Goal: Obtain resource: Download file/media

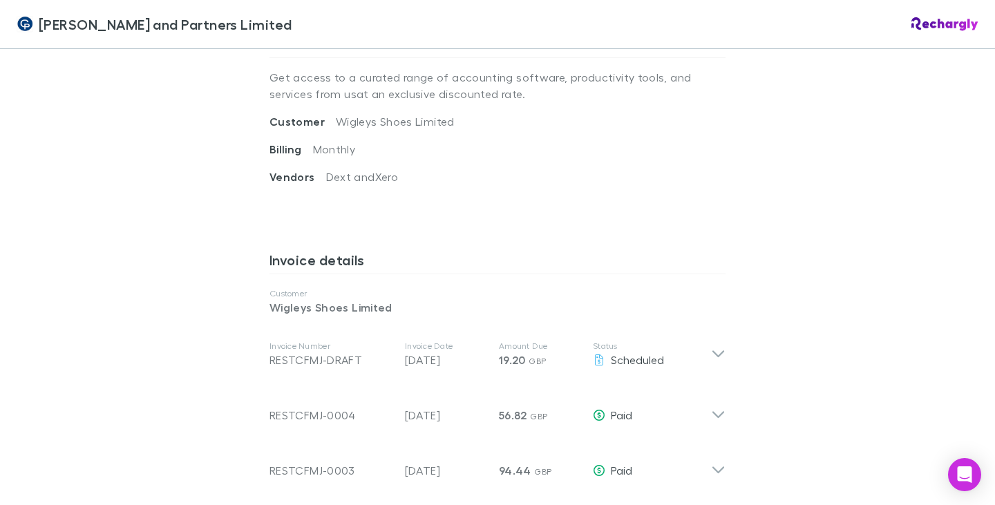
scroll to position [622, 0]
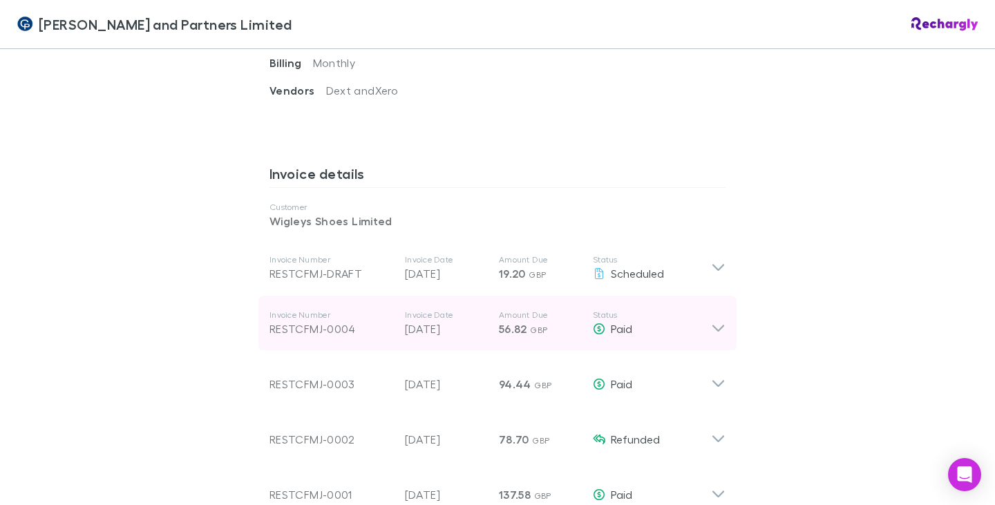
click at [715, 324] on icon at bounding box center [718, 324] width 15 height 28
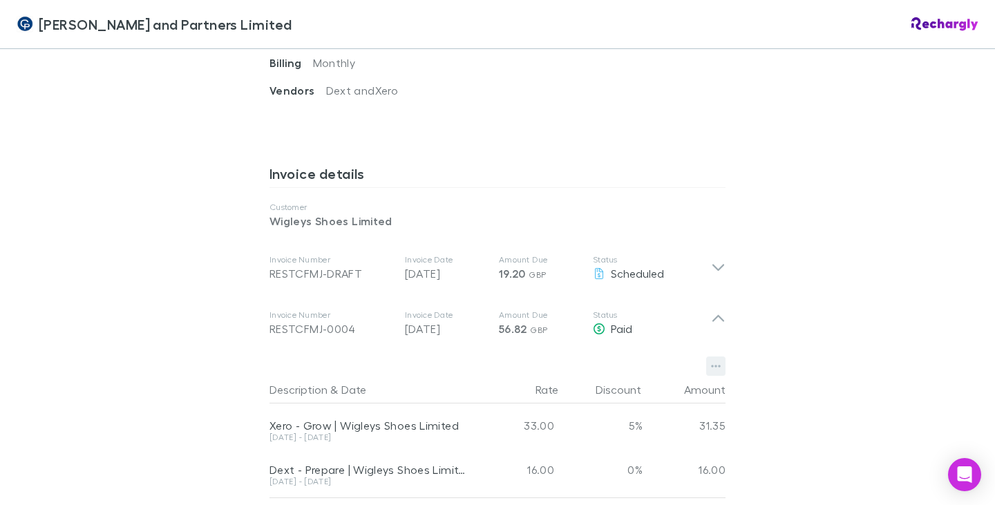
click at [714, 364] on icon "button" at bounding box center [716, 366] width 10 height 11
click at [713, 317] on div at bounding box center [497, 252] width 995 height 505
click at [711, 363] on icon "button" at bounding box center [716, 366] width 10 height 11
click at [607, 390] on p "Download PDF" at bounding box center [626, 394] width 168 height 17
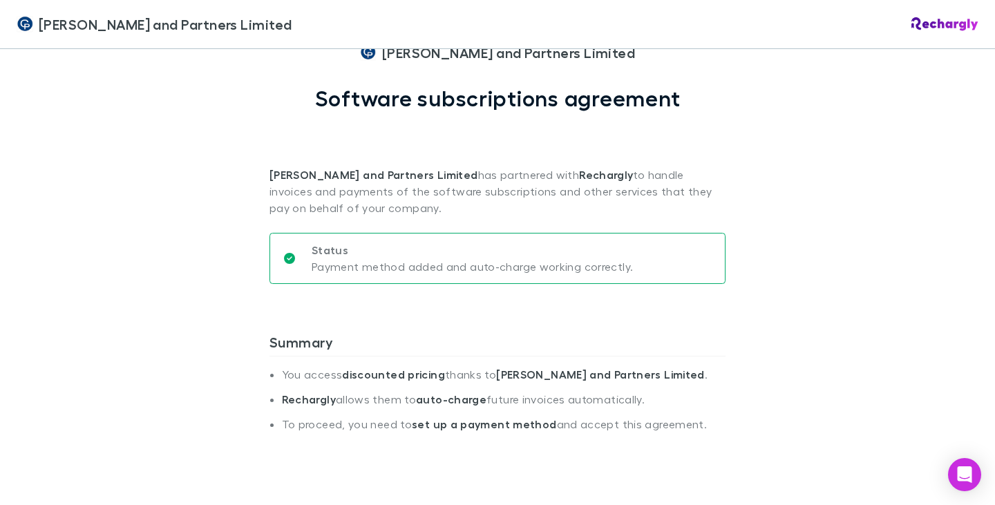
scroll to position [0, 0]
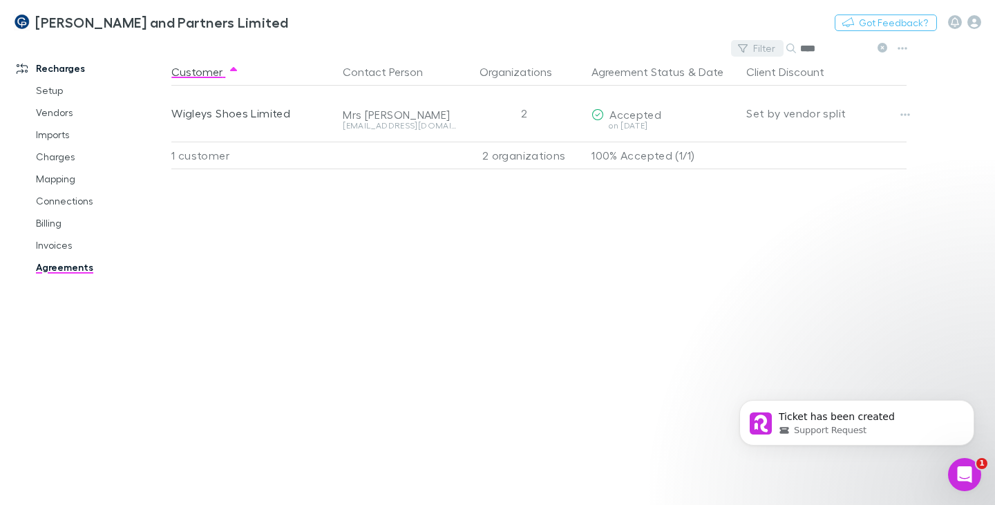
drag, startPoint x: 819, startPoint y: 46, endPoint x: 779, endPoint y: 51, distance: 40.5
click at [779, 51] on div "Filter Search ****" at bounding box center [812, 48] width 162 height 19
type input "*****"
click at [972, 21] on icon "button" at bounding box center [974, 22] width 14 height 14
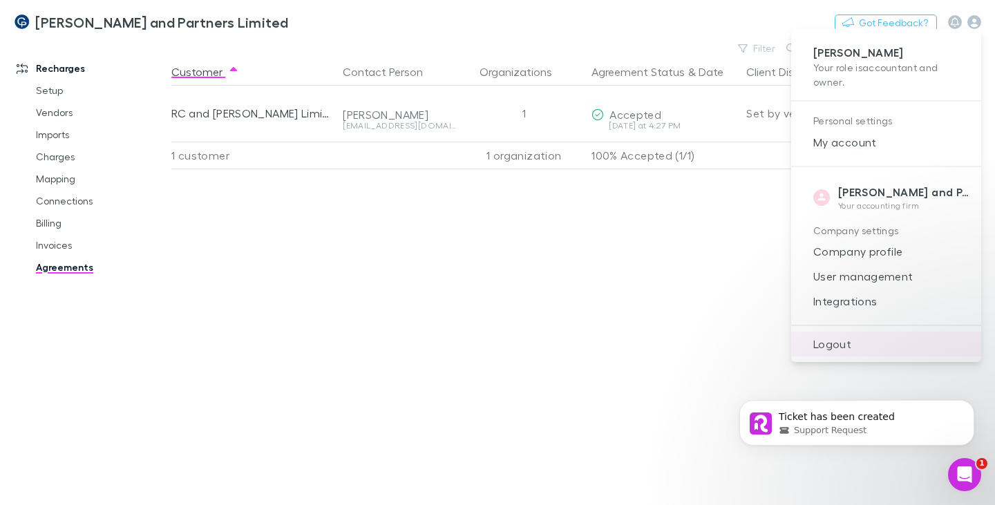
click at [829, 343] on span "Logout" at bounding box center [886, 344] width 168 height 17
